Goal: Information Seeking & Learning: Learn about a topic

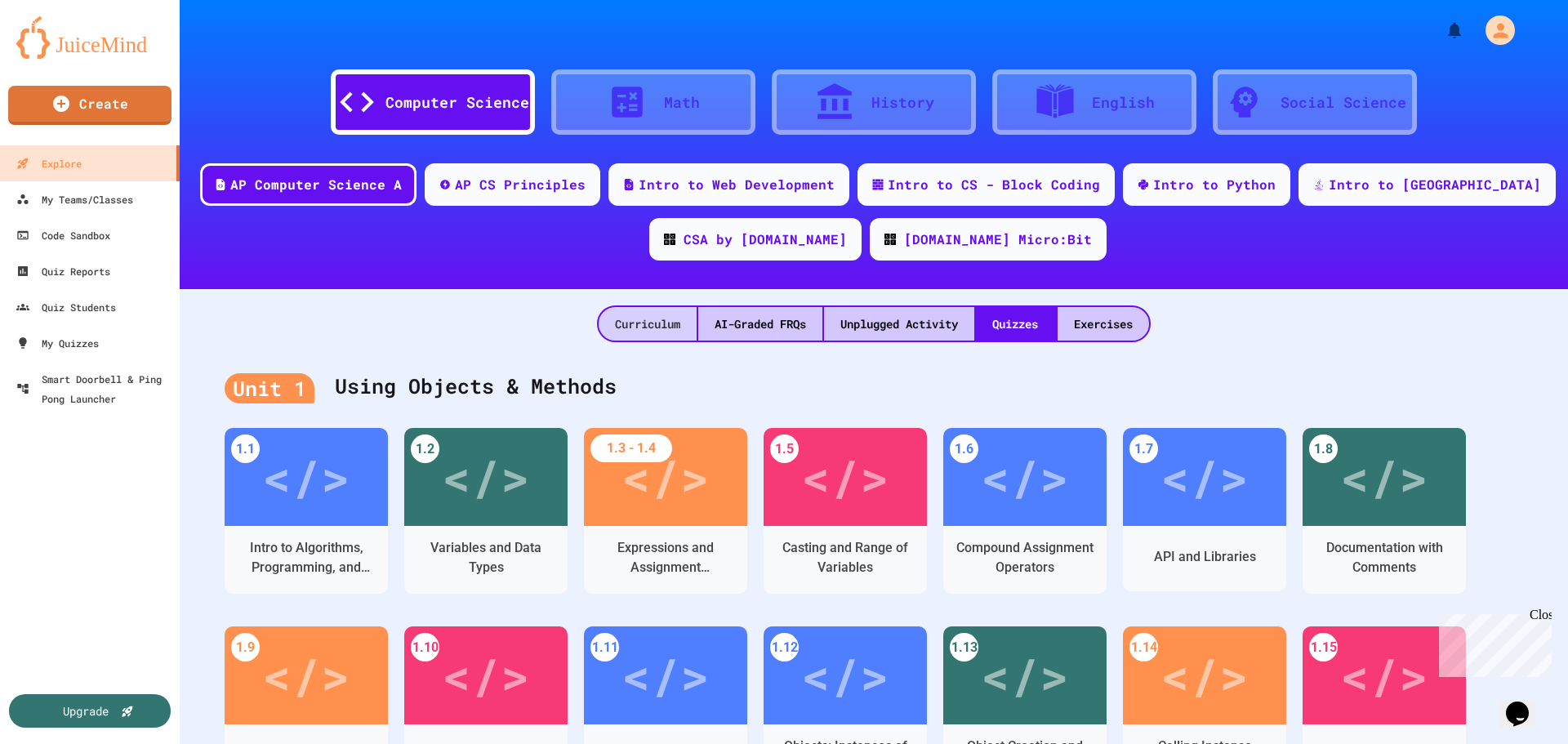
scroll to position [164, 0]
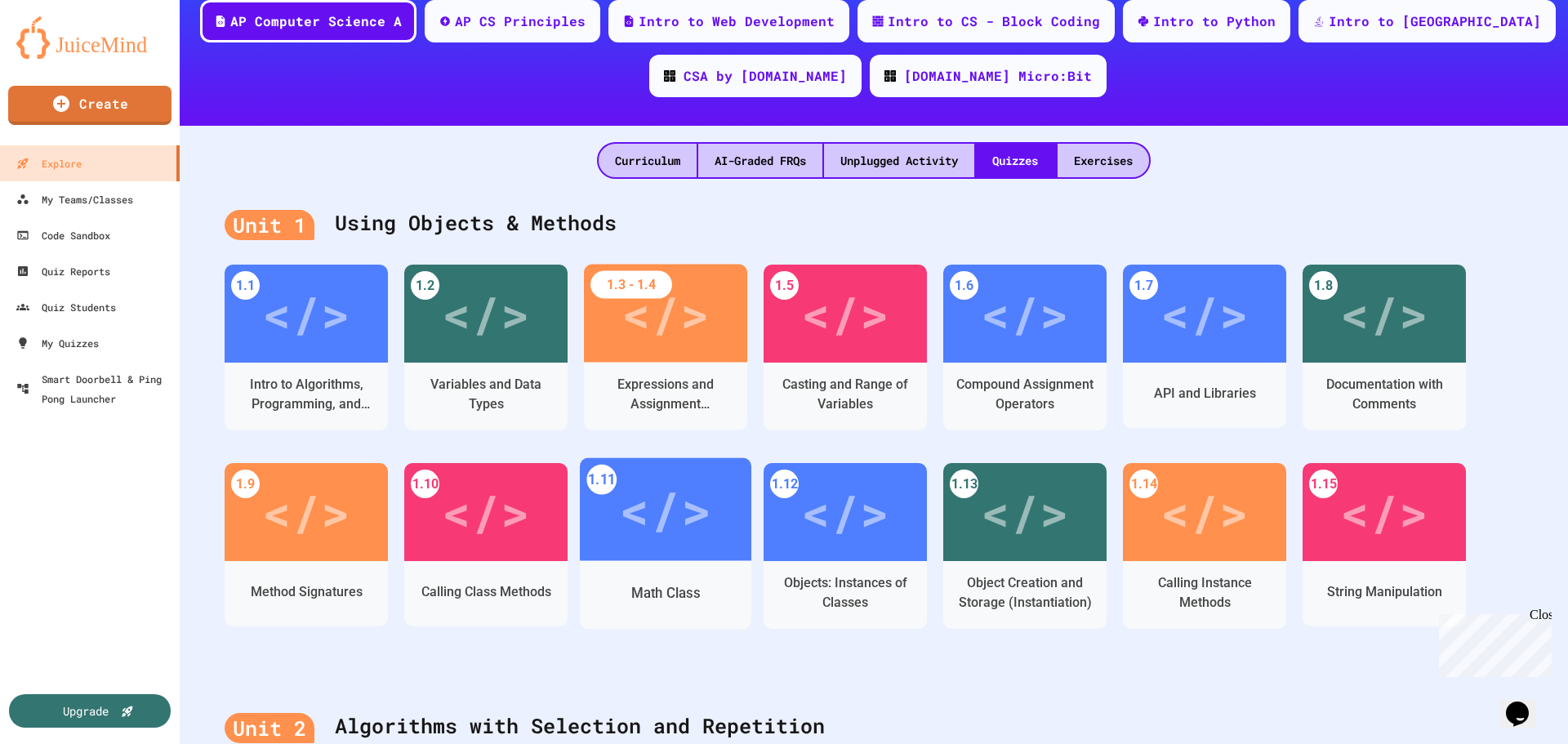
click at [660, 505] on div "</>" at bounding box center [664, 510] width 92 height 77
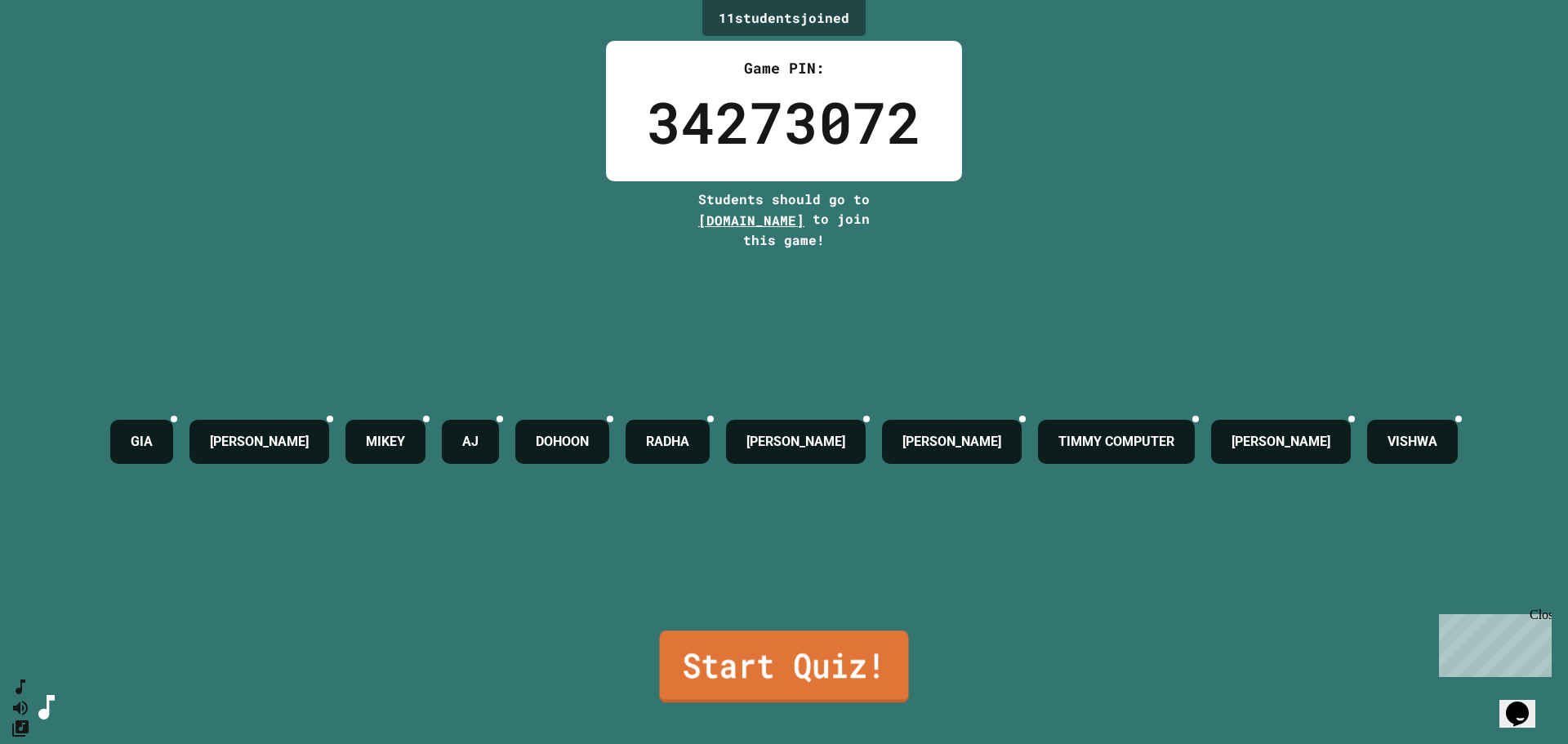
click at [784, 673] on link "Start Quiz!" at bounding box center [784, 667] width 249 height 72
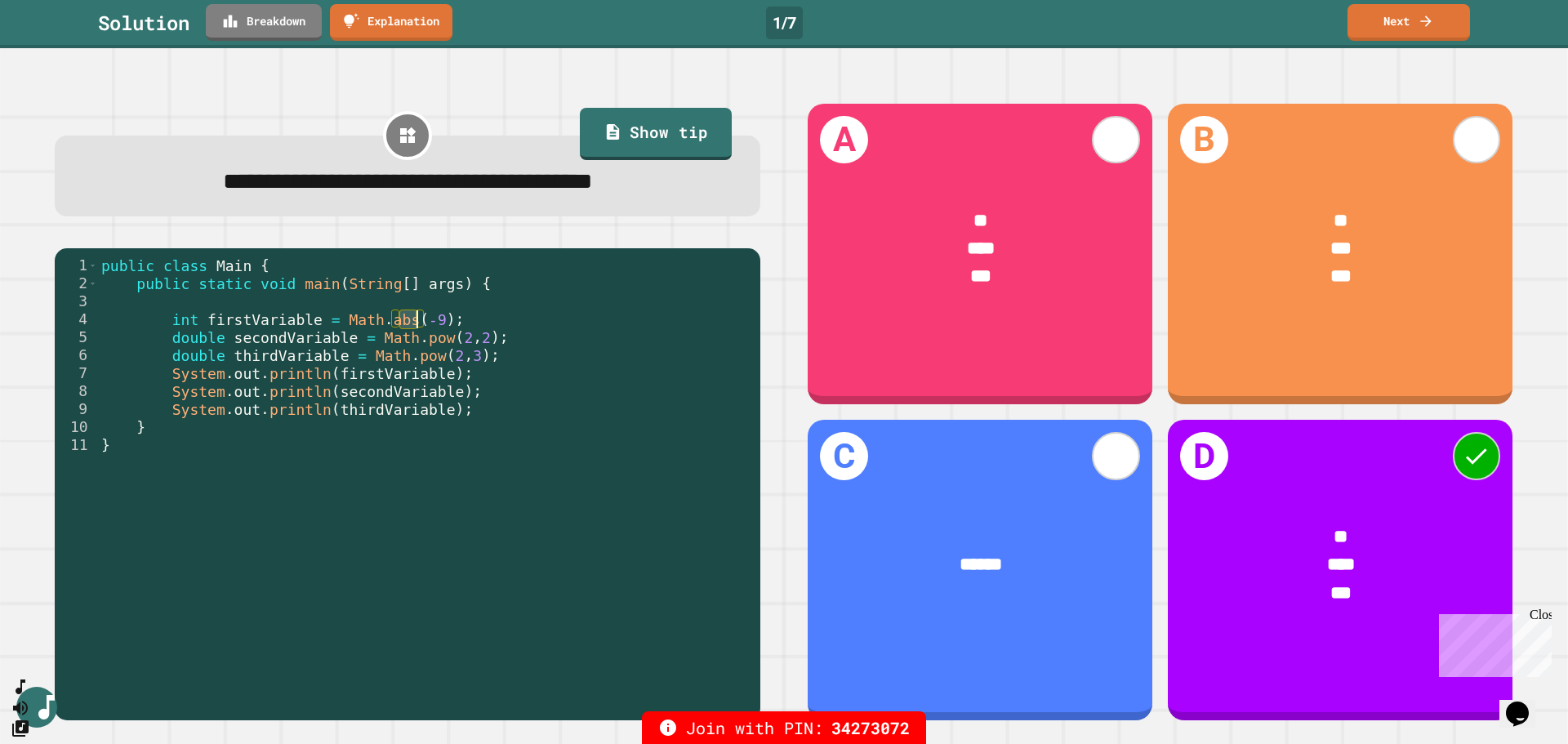
drag, startPoint x: 399, startPoint y: 320, endPoint x: 420, endPoint y: 315, distance: 21.6
click at [420, 315] on div "public class Main { public static void main ( String [ ] args ) { int firstVari…" at bounding box center [424, 481] width 654 height 449
drag, startPoint x: 322, startPoint y: 380, endPoint x: 436, endPoint y: 375, distance: 114.1
click at [436, 375] on div "public class Main { public static void main ( String [ ] args ) { int firstVari…" at bounding box center [424, 481] width 654 height 449
drag, startPoint x: 432, startPoint y: 341, endPoint x: 455, endPoint y: 334, distance: 24.0
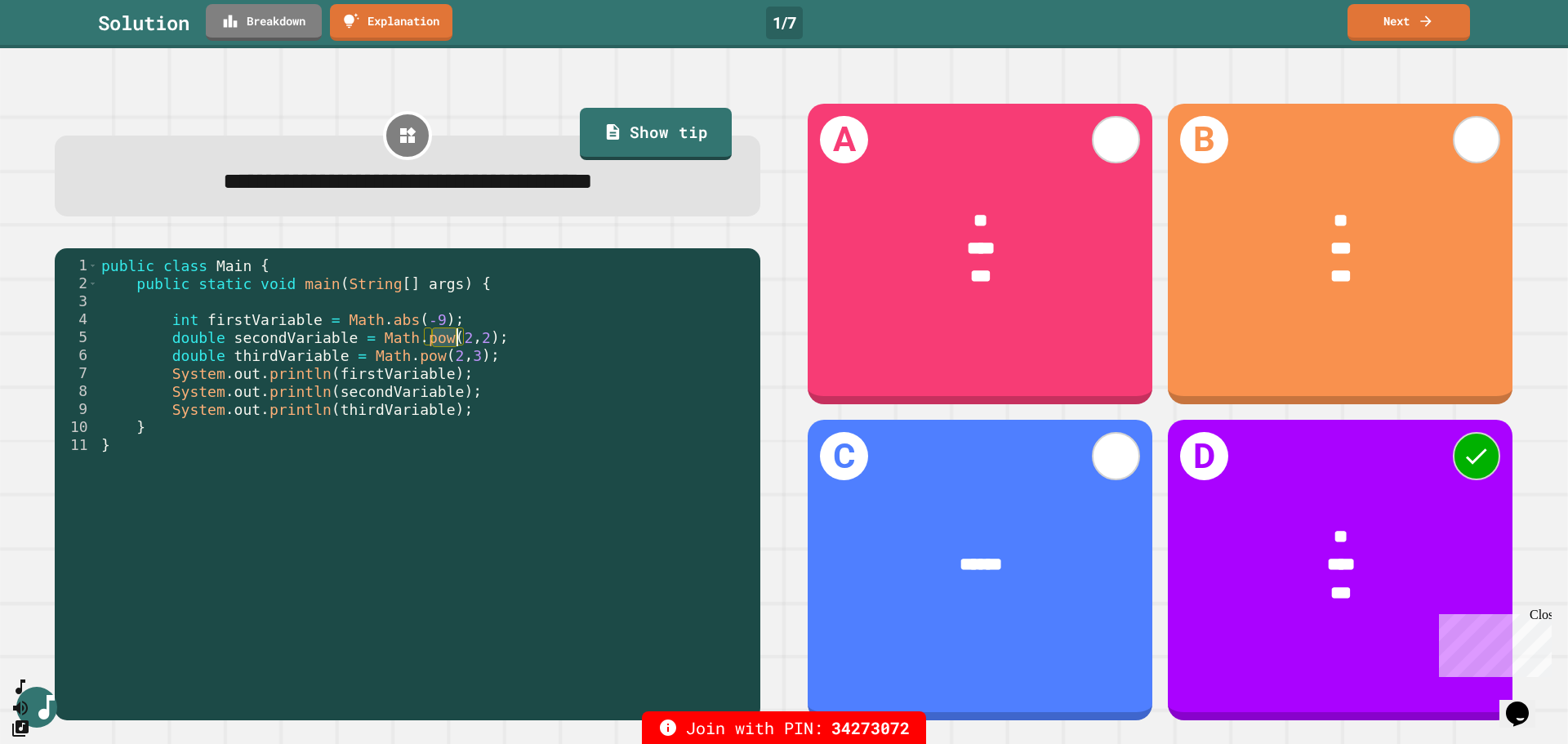
click at [455, 337] on div "public class Main { public static void main ( String [ ] args ) { int firstVari…" at bounding box center [424, 481] width 654 height 449
click at [429, 370] on div "public class Main { public static void main ( String [ ] args ) { int firstVari…" at bounding box center [424, 481] width 654 height 449
drag, startPoint x: 427, startPoint y: 357, endPoint x: 450, endPoint y: 357, distance: 23.0
click at [450, 357] on div "public class Main { public static void main ( String [ ] args ) { int firstVari…" at bounding box center [424, 481] width 654 height 449
click at [1402, 18] on link "Next" at bounding box center [1409, 21] width 125 height 39
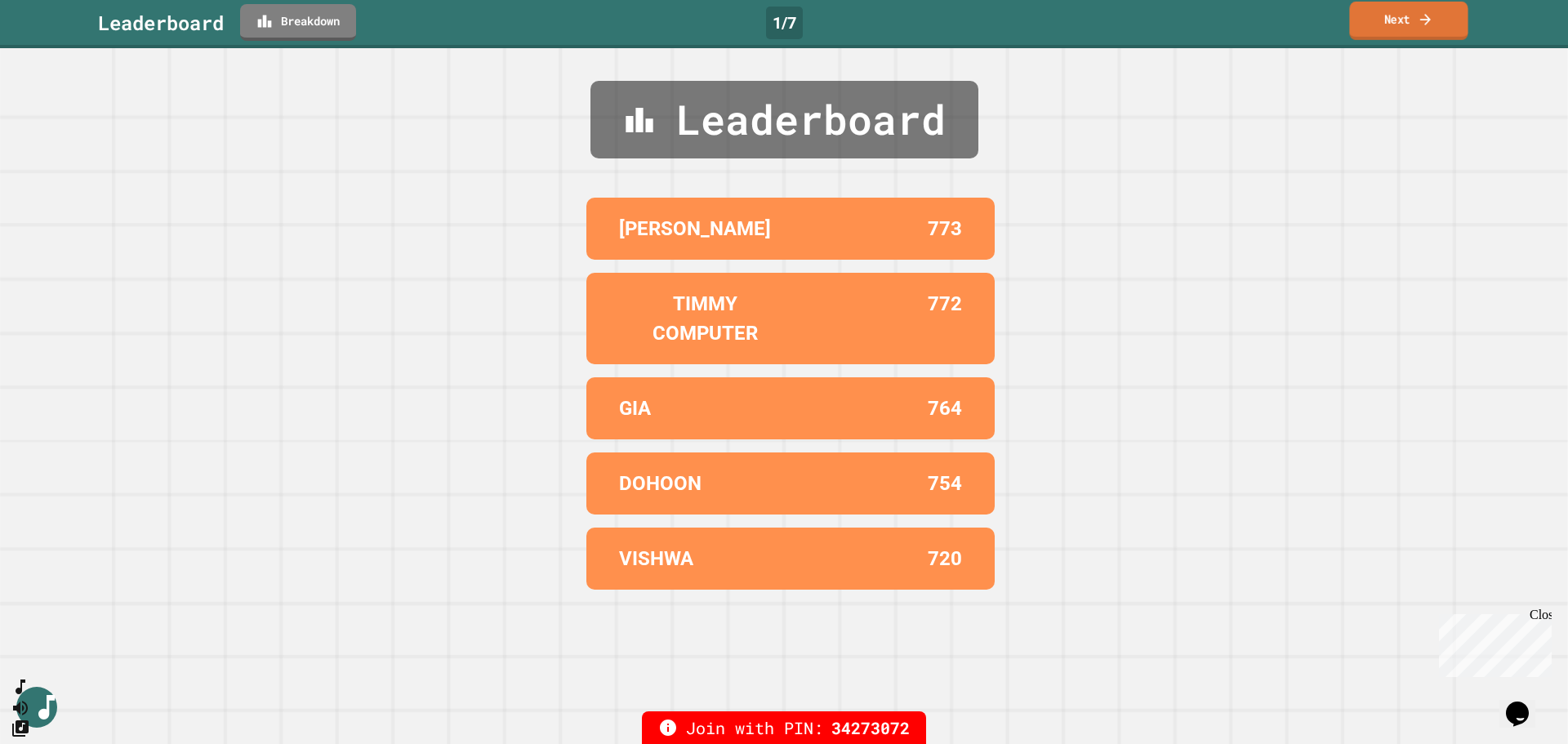
click at [1403, 20] on link "Next" at bounding box center [1408, 21] width 119 height 39
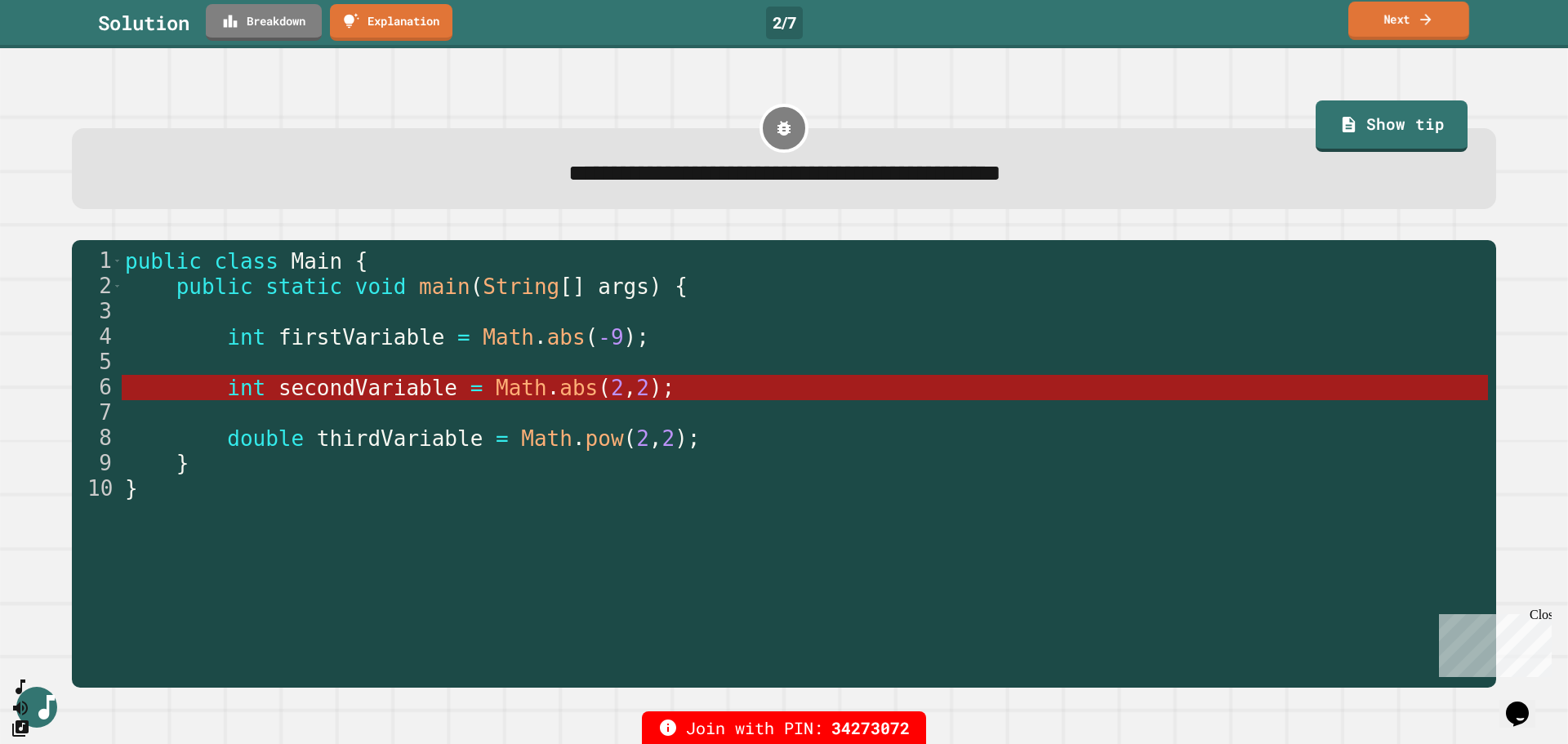
click at [1402, 26] on link "Next" at bounding box center [1408, 21] width 121 height 39
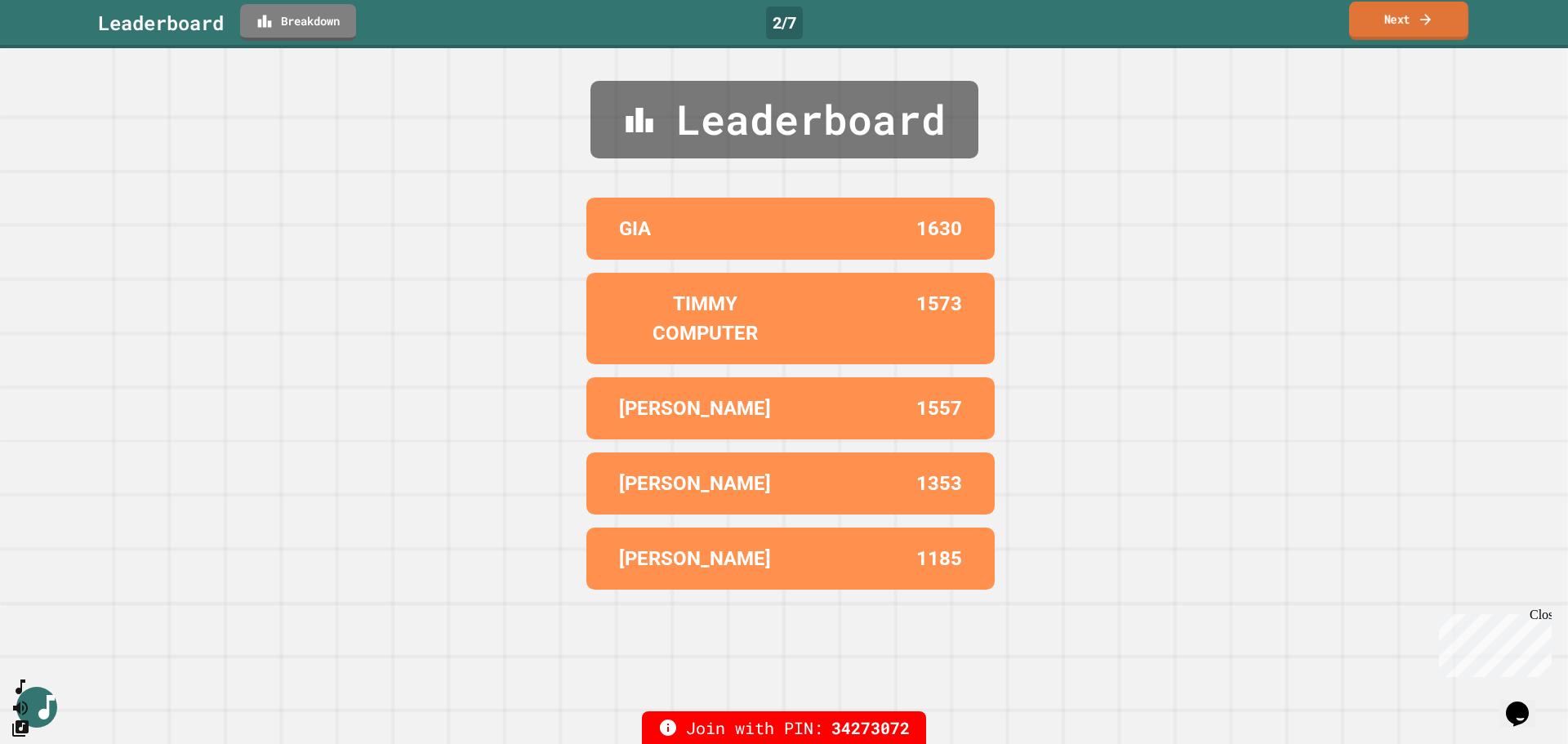
click at [1402, 26] on link "Next" at bounding box center [1408, 21] width 119 height 39
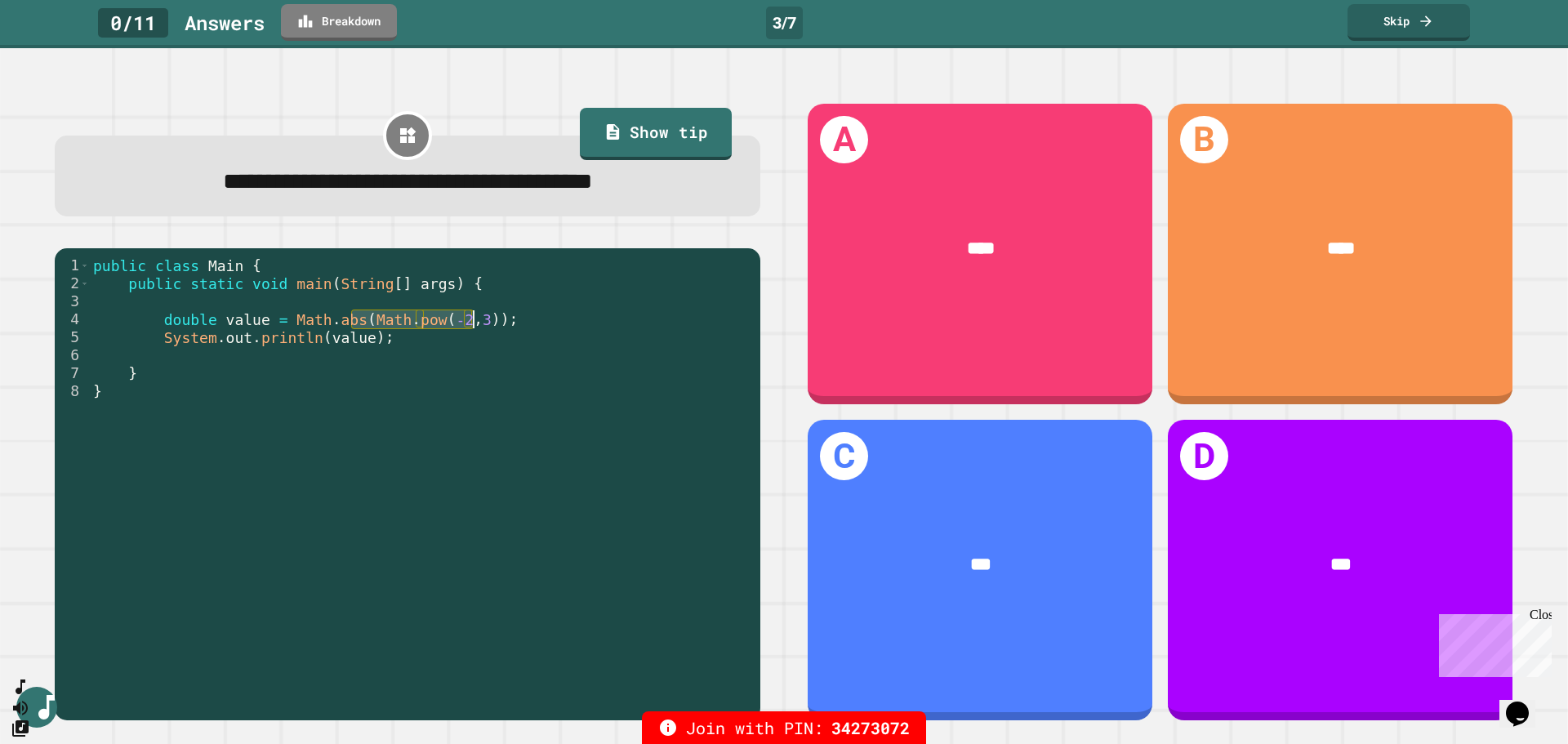
drag, startPoint x: 355, startPoint y: 322, endPoint x: 471, endPoint y: 327, distance: 116.1
click at [471, 327] on div "public class Main { public static void main ( String [ ] args ) { double value …" at bounding box center [421, 481] width 663 height 449
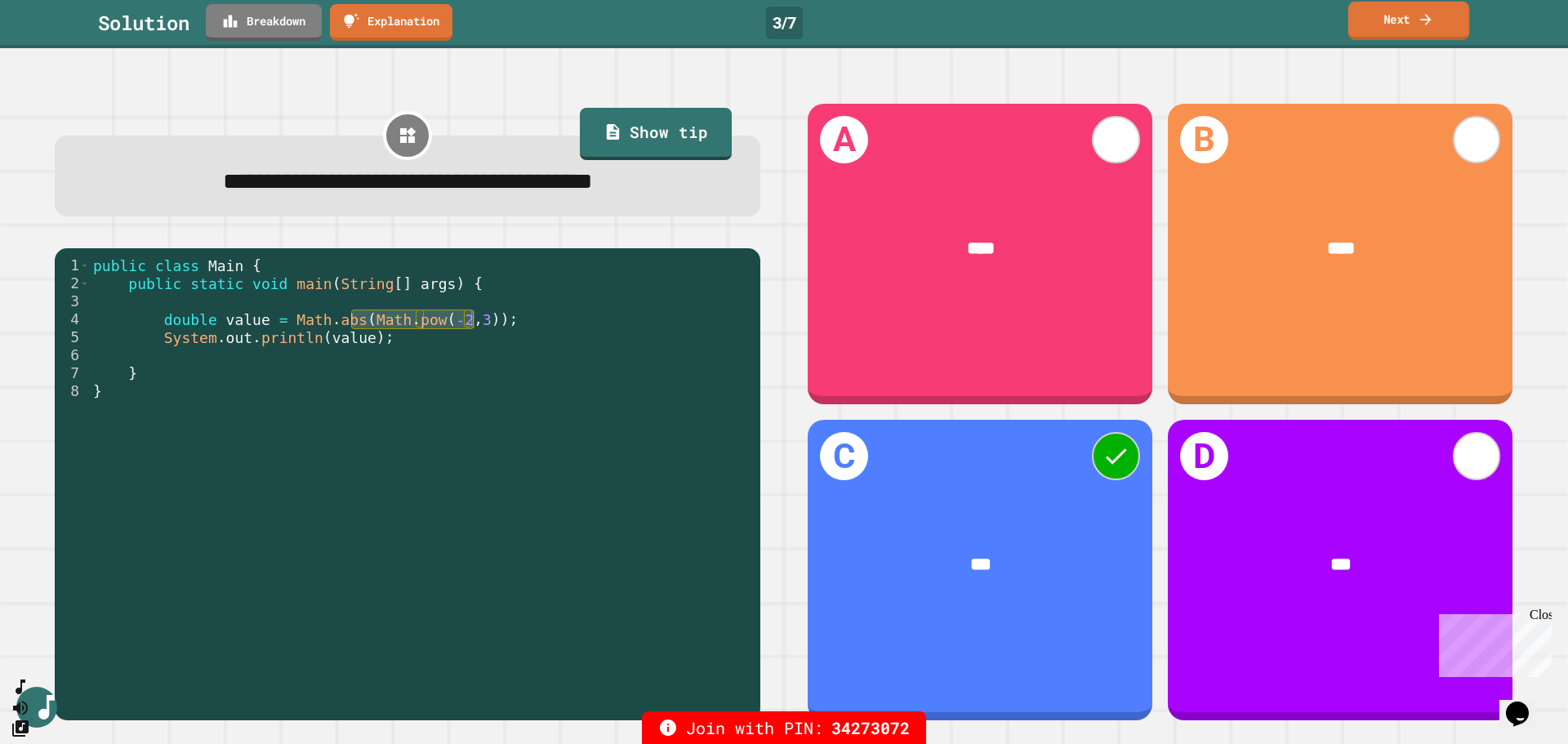
click at [1398, 17] on link "Next" at bounding box center [1408, 21] width 121 height 39
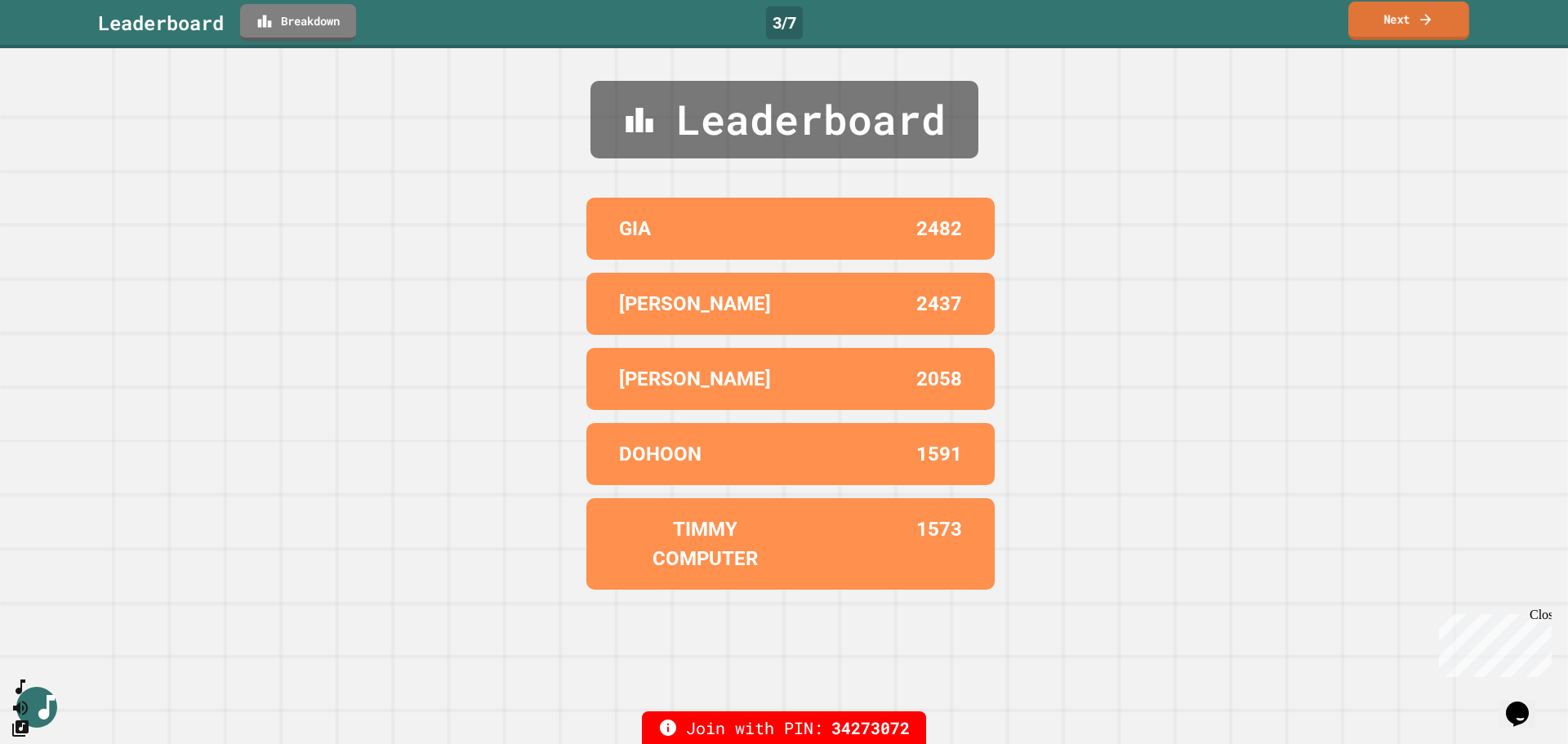
click at [1398, 17] on link "Next" at bounding box center [1408, 21] width 121 height 39
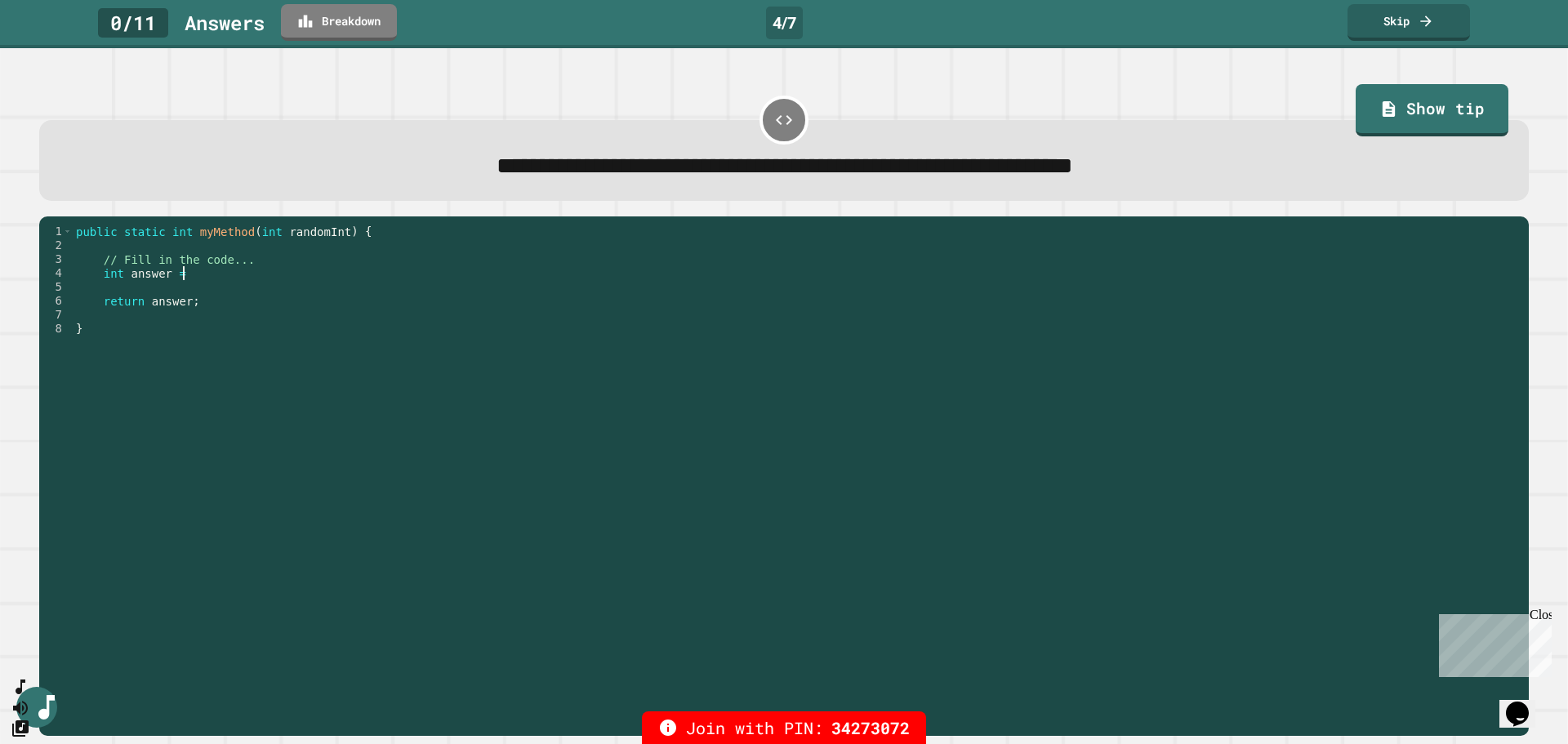
drag, startPoint x: 187, startPoint y: 279, endPoint x: 202, endPoint y: 277, distance: 15.1
click at [202, 277] on div "public static int myMethod ( int randomInt ) { // Fill in the code... int answe…" at bounding box center [796, 468] width 1447 height 486
click at [291, 236] on div "public static int myMethod ( int randomInt ) { // Fill in the code... int answe…" at bounding box center [796, 468] width 1447 height 486
click at [310, 237] on div "public static int myMethod ( int randomInt ) { // Fill in the code... int answe…" at bounding box center [796, 453] width 1447 height 459
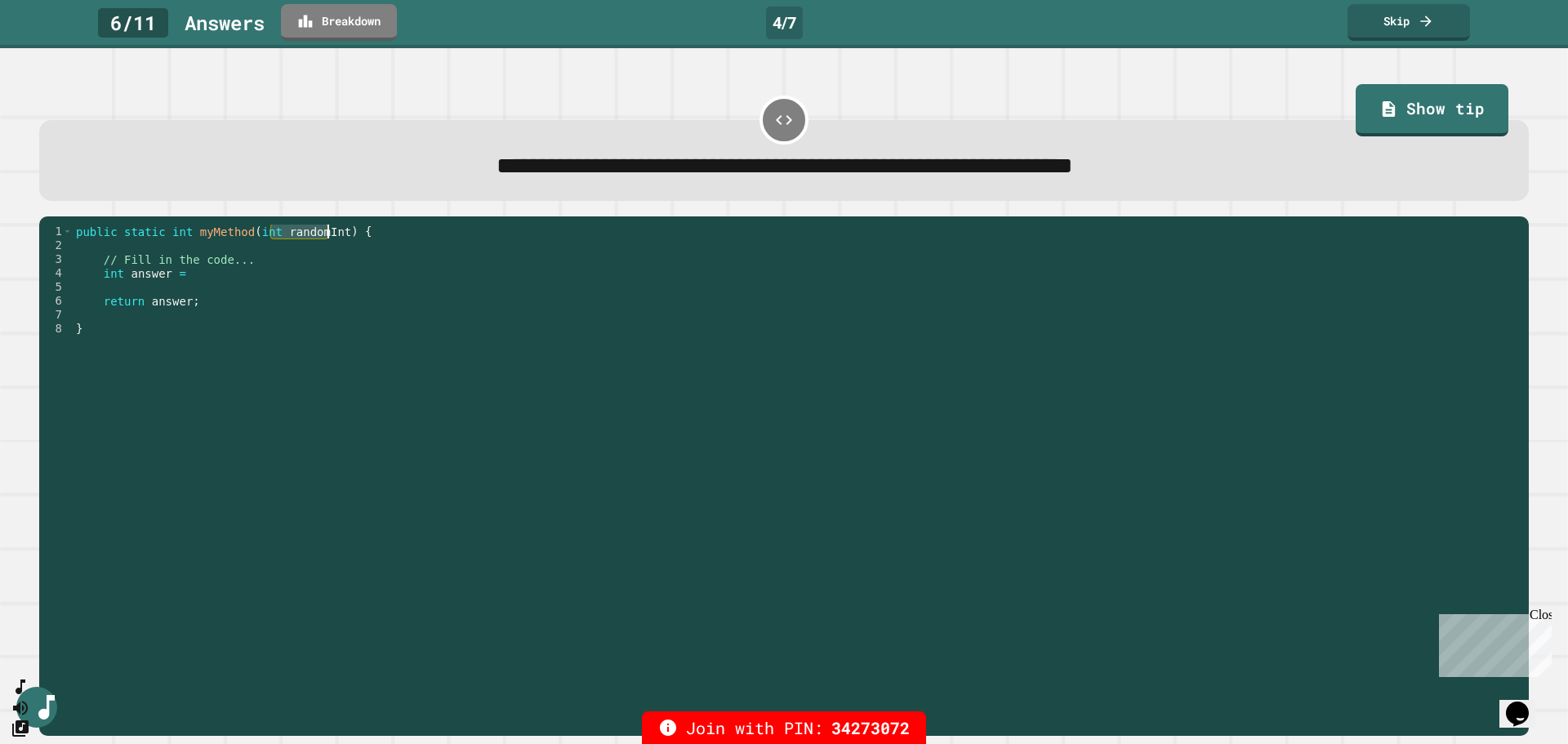
click at [310, 237] on div "public static int myMethod ( int randomInt ) { // Fill in the code... int answe…" at bounding box center [796, 468] width 1447 height 486
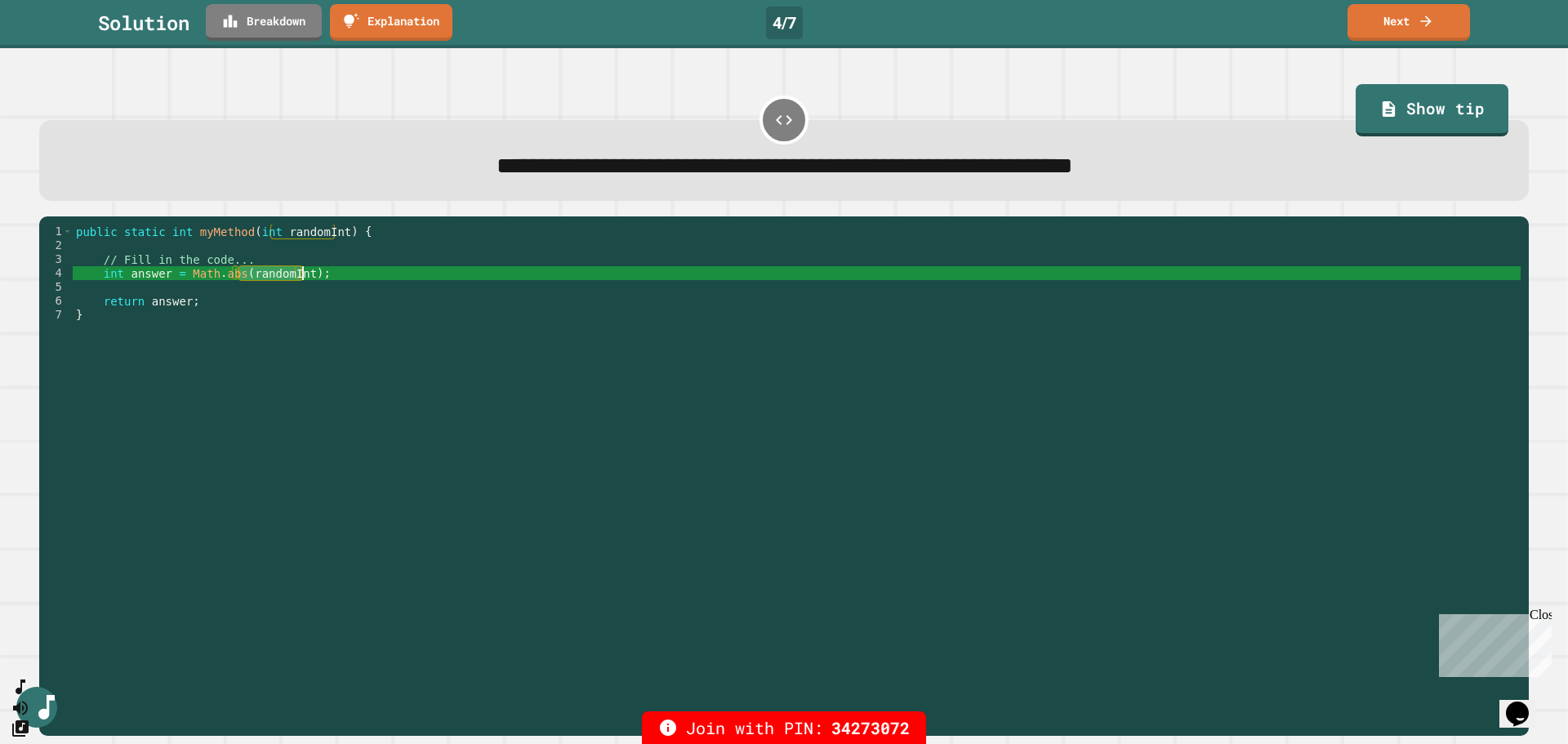
drag, startPoint x: 241, startPoint y: 274, endPoint x: 301, endPoint y: 272, distance: 60.0
click at [301, 272] on div "public static int myMethod ( int randomInt ) { // Fill in the code... int answe…" at bounding box center [796, 468] width 1447 height 486
click at [1414, 29] on link "Next" at bounding box center [1408, 21] width 119 height 39
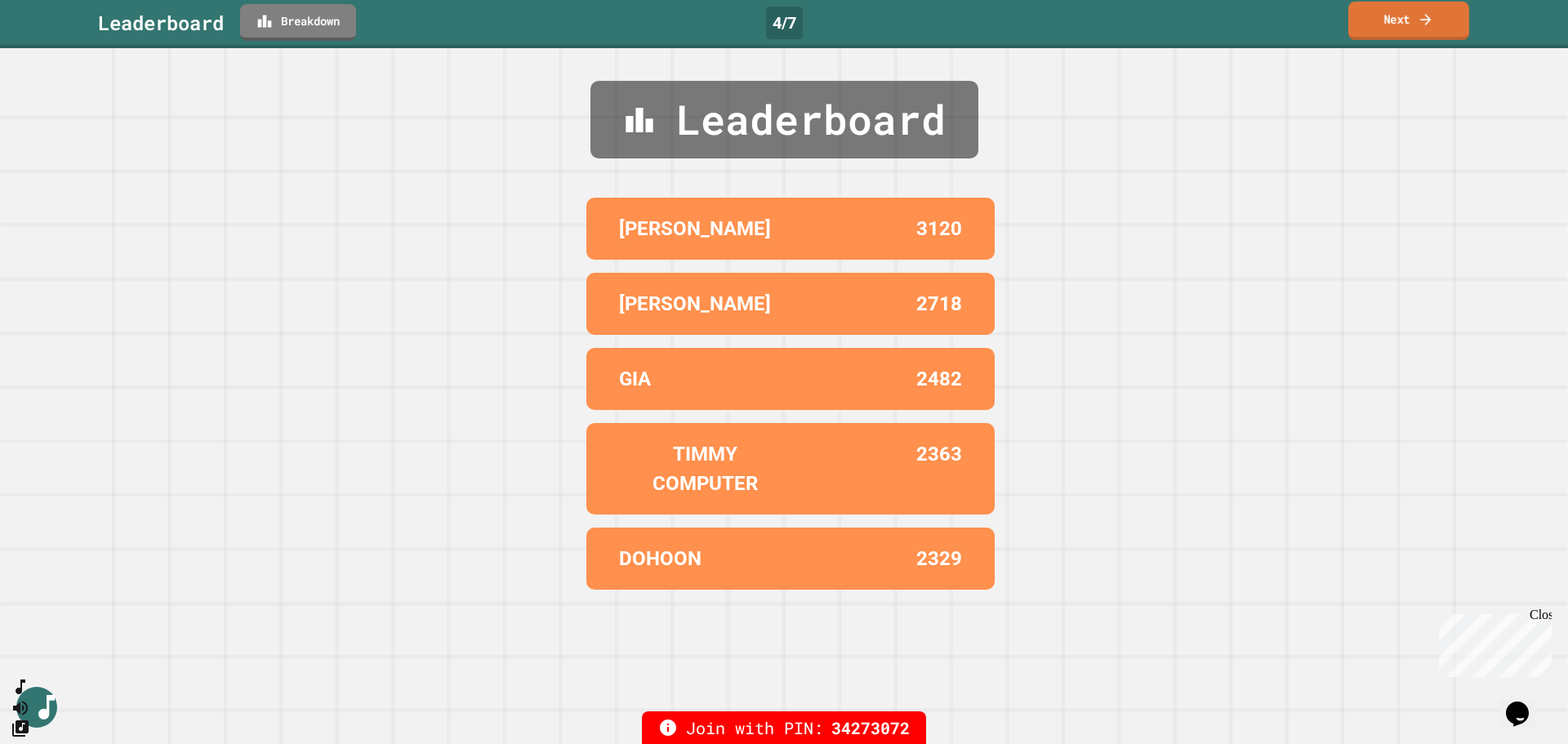
click at [1410, 21] on link "Next" at bounding box center [1408, 21] width 121 height 39
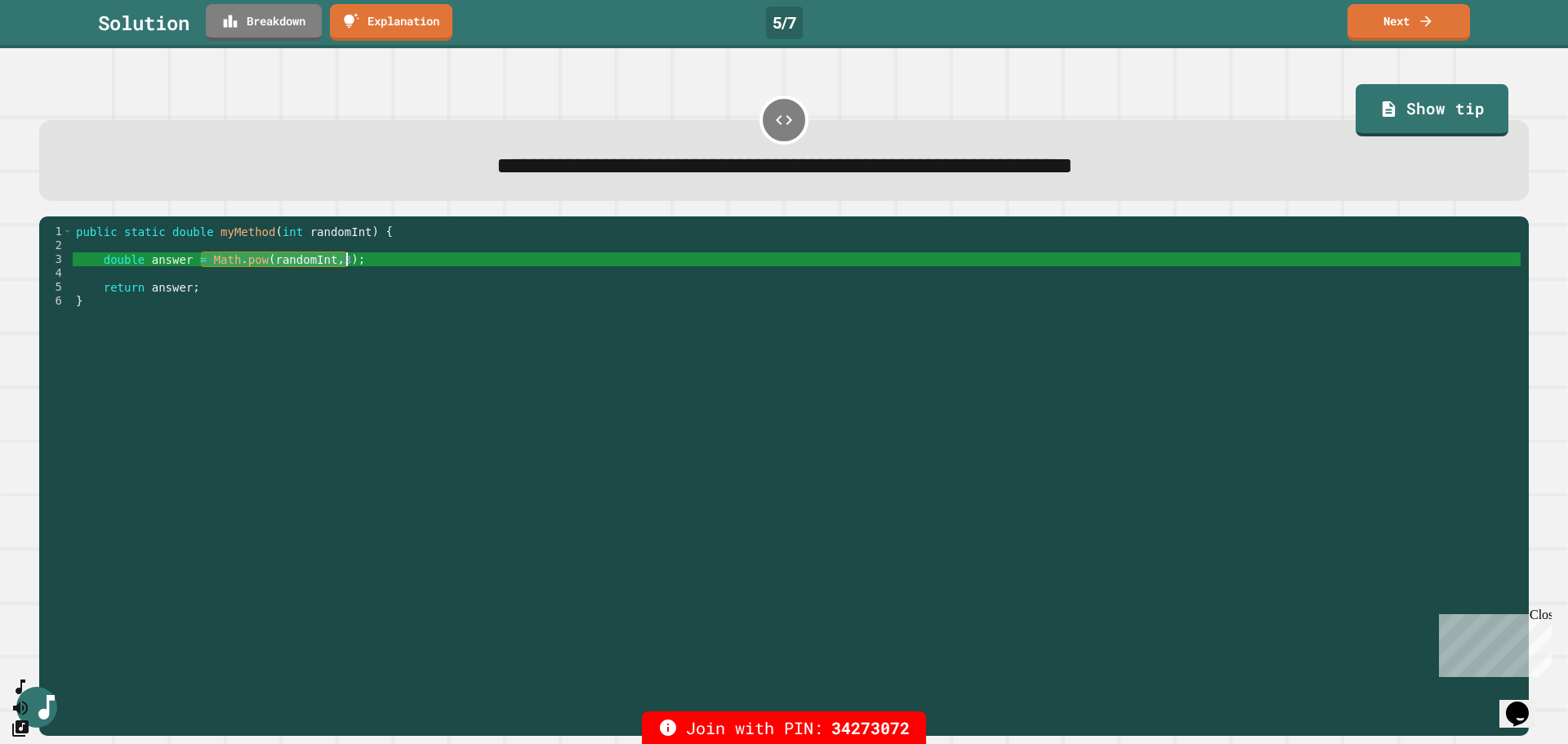
drag, startPoint x: 201, startPoint y: 263, endPoint x: 357, endPoint y: 265, distance: 156.0
click at [357, 265] on div "public static double myMethod ( int randomInt ) { double answer = Math . pow ( …" at bounding box center [796, 468] width 1447 height 486
click at [304, 258] on div "public static double myMethod ( int randomInt ) { double answer = Math . pow ( …" at bounding box center [796, 453] width 1447 height 459
click at [304, 258] on div "public static double myMethod ( int randomInt ) { double answer = Math . pow ( …" at bounding box center [796, 468] width 1447 height 486
click at [331, 254] on div "public static double myMethod ( int randomInt ) { double answer = Math . pow ( …" at bounding box center [796, 468] width 1447 height 486
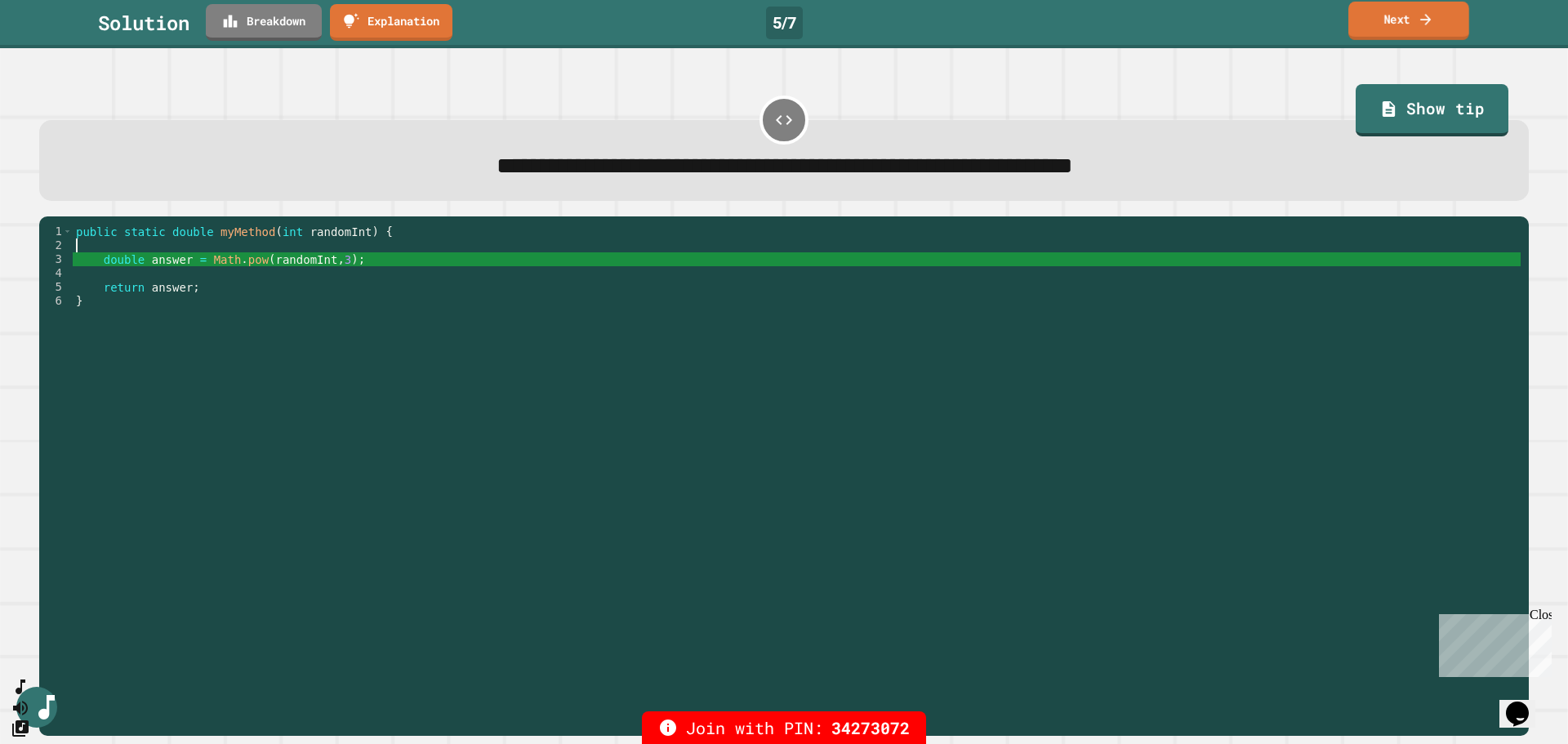
click at [1404, 24] on link "Next" at bounding box center [1408, 21] width 121 height 39
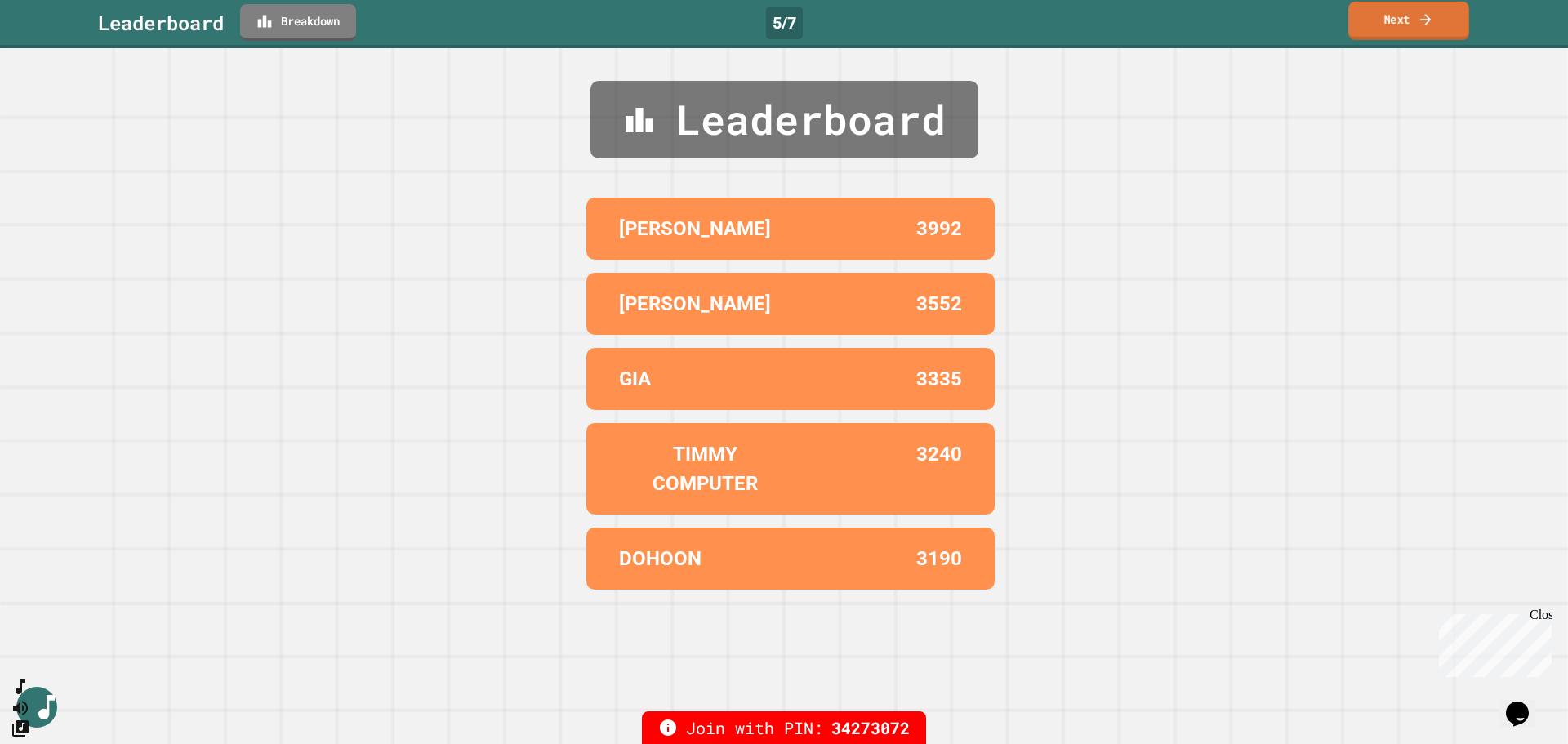
click at [1404, 24] on link "Next" at bounding box center [1408, 21] width 121 height 39
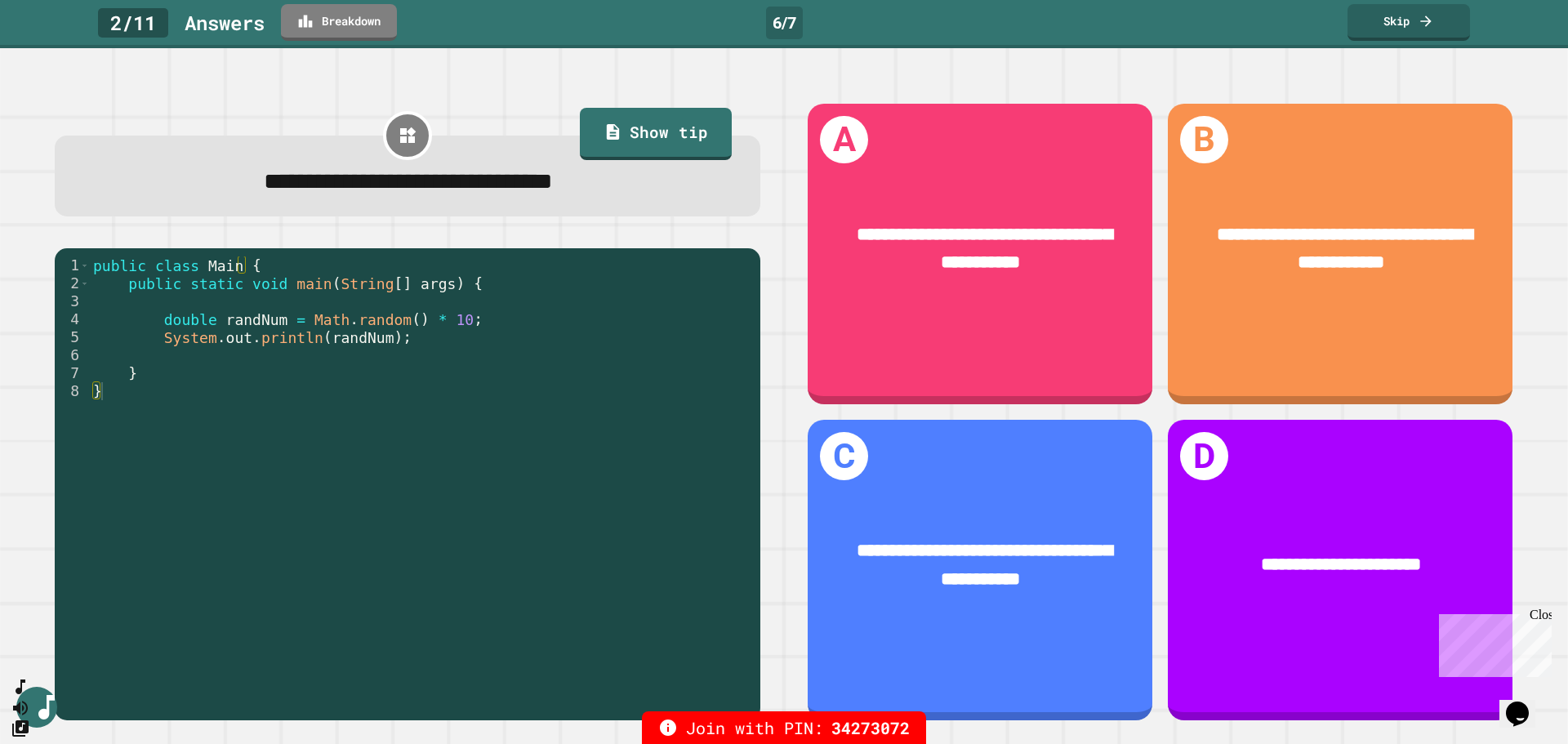
click at [1543, 618] on div "Close" at bounding box center [1539, 617] width 20 height 20
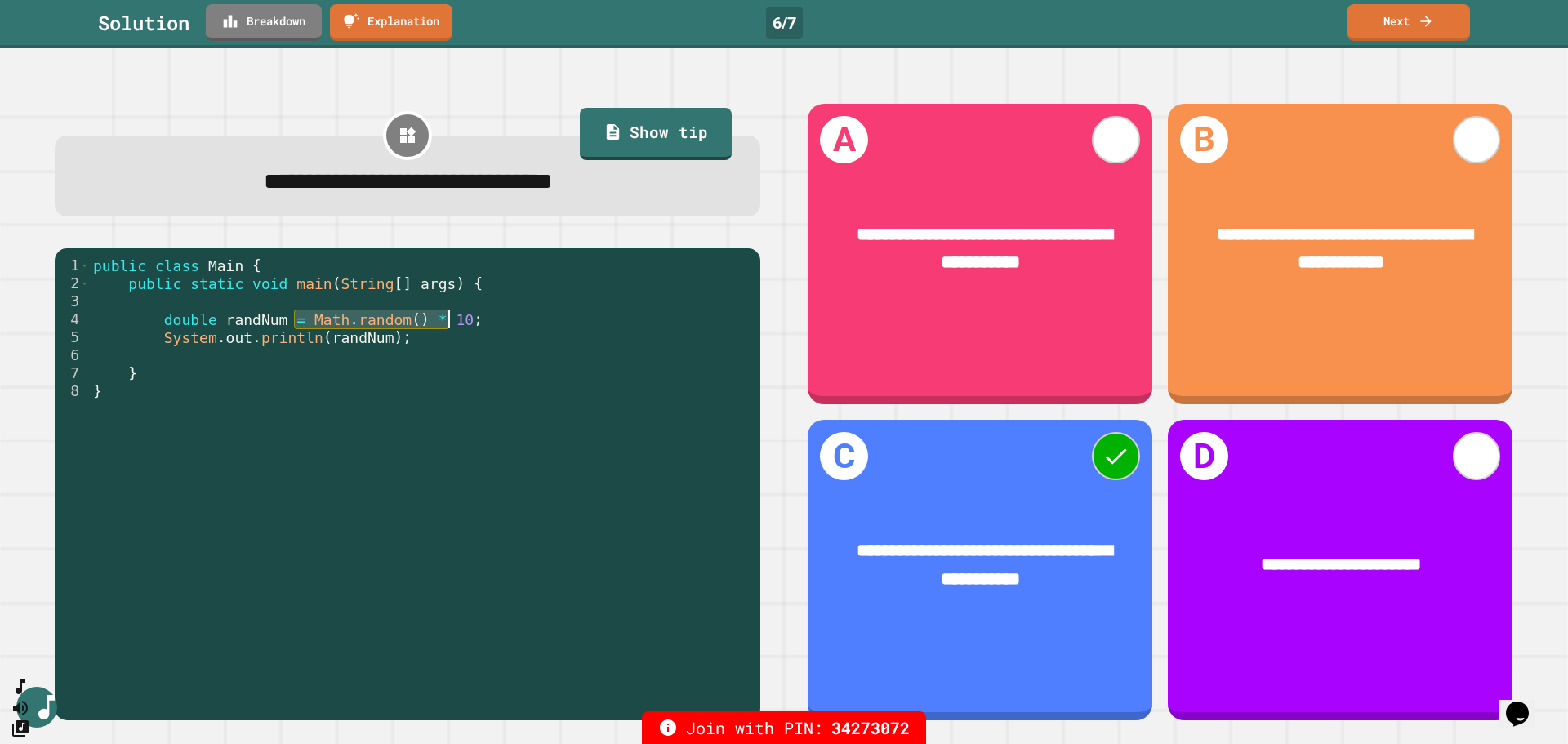
drag, startPoint x: 295, startPoint y: 318, endPoint x: 453, endPoint y: 314, distance: 158.1
click at [453, 314] on div "public class Main { public static void main ( String [ ] args ) { double randNu…" at bounding box center [421, 481] width 663 height 449
click at [1396, 15] on link "Next" at bounding box center [1408, 21] width 119 height 39
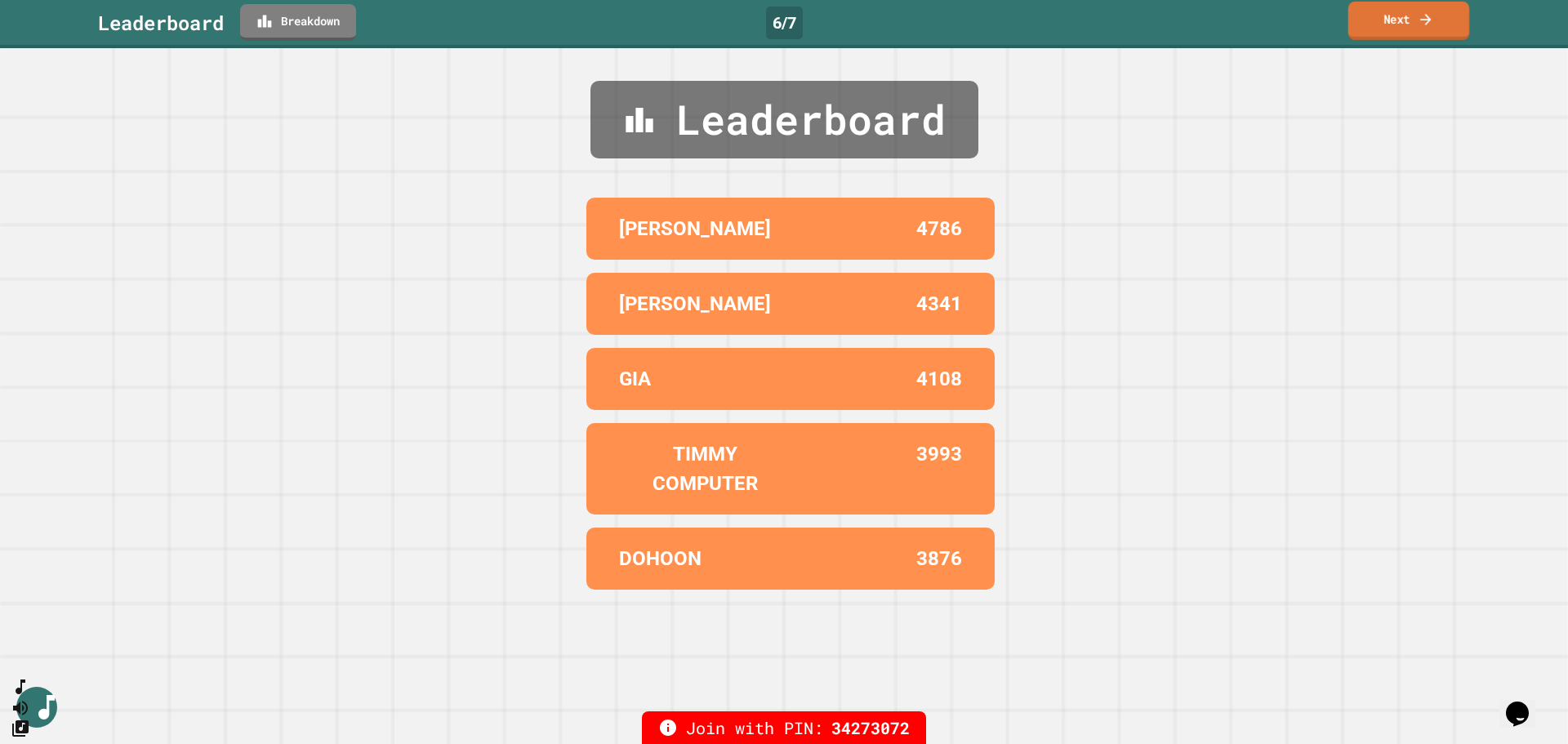
click at [1396, 22] on link "Next" at bounding box center [1408, 21] width 121 height 39
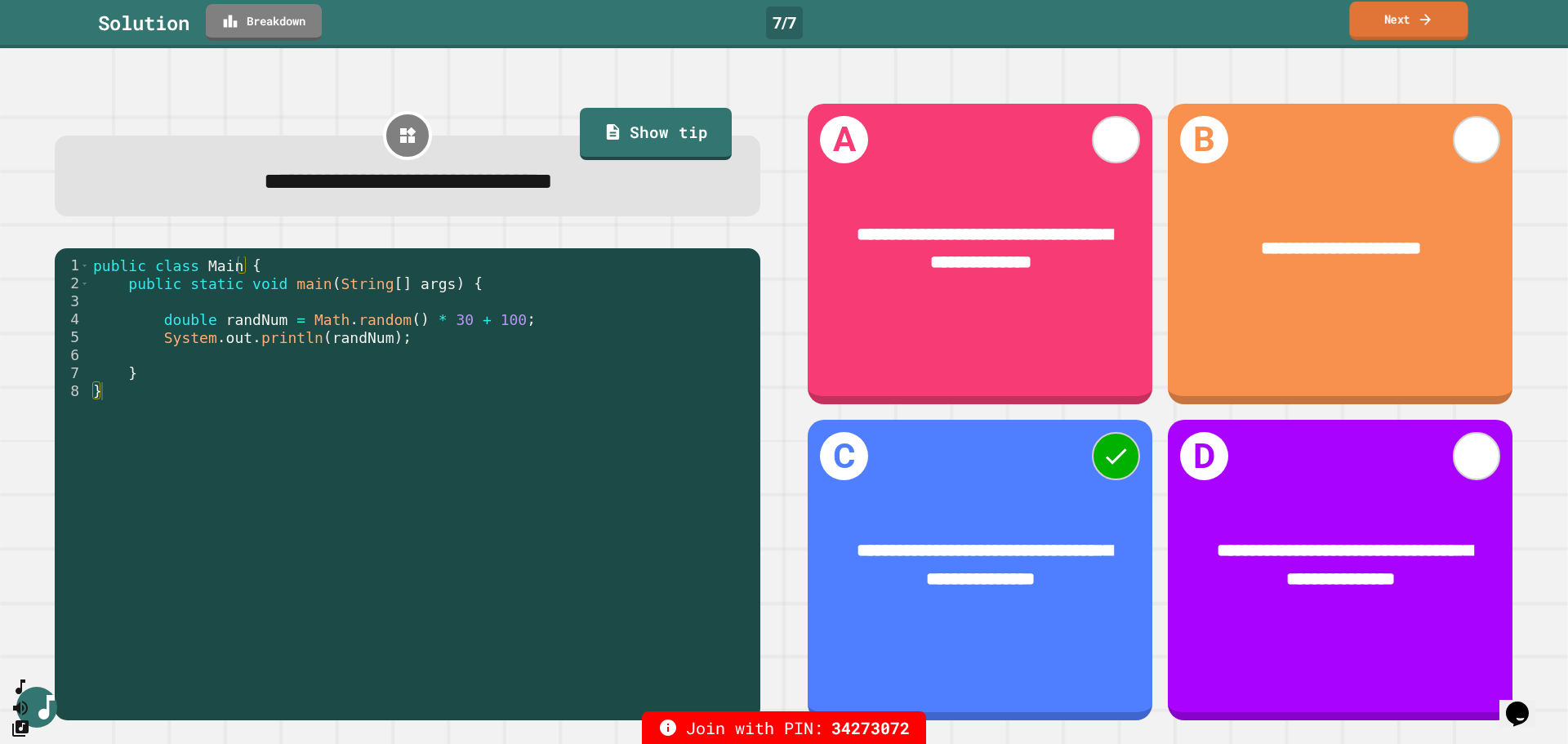
click at [1392, 24] on link "Next" at bounding box center [1408, 21] width 119 height 39
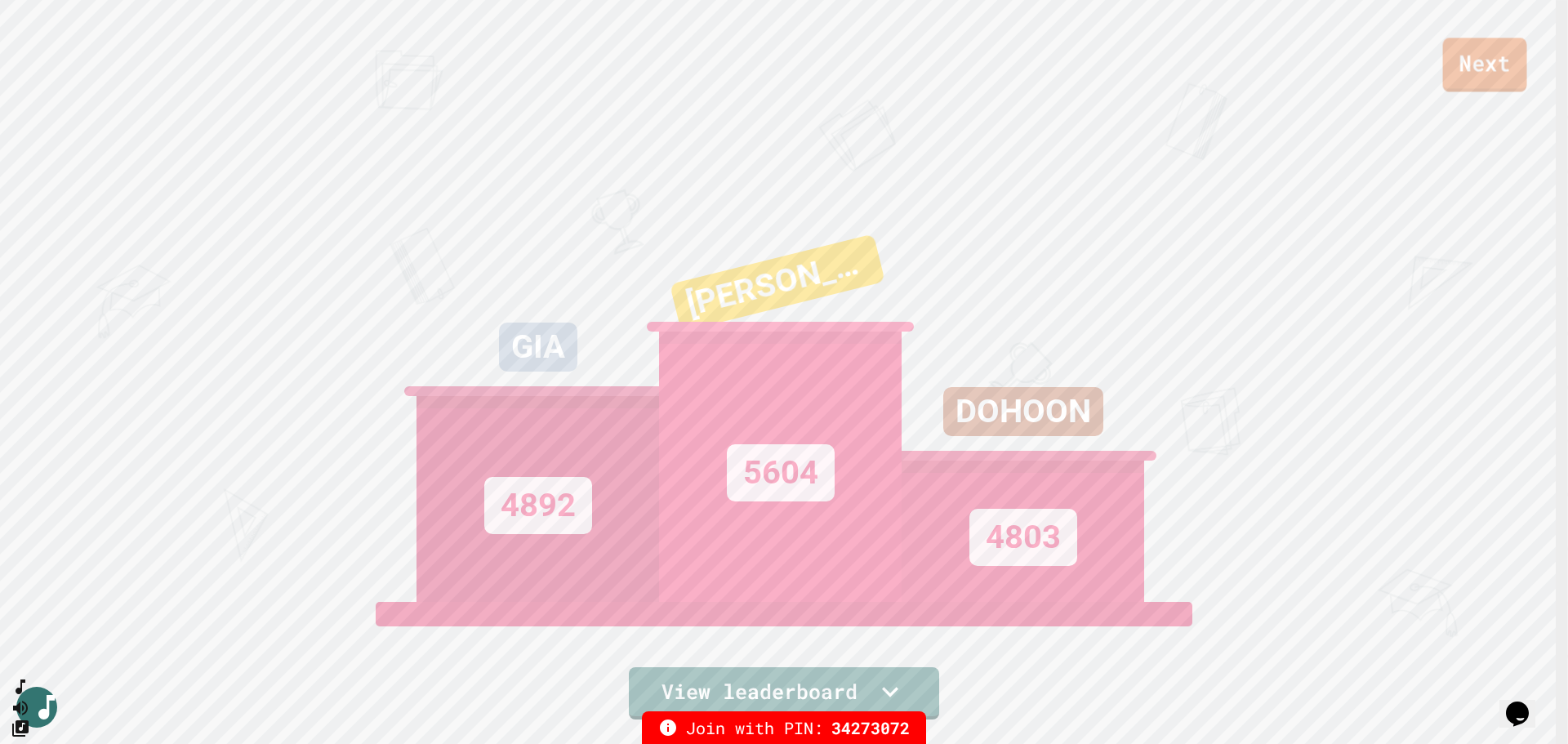
click at [1468, 67] on link "Next" at bounding box center [1485, 64] width 84 height 54
